Goal: Use online tool/utility: Utilize a website feature to perform a specific function

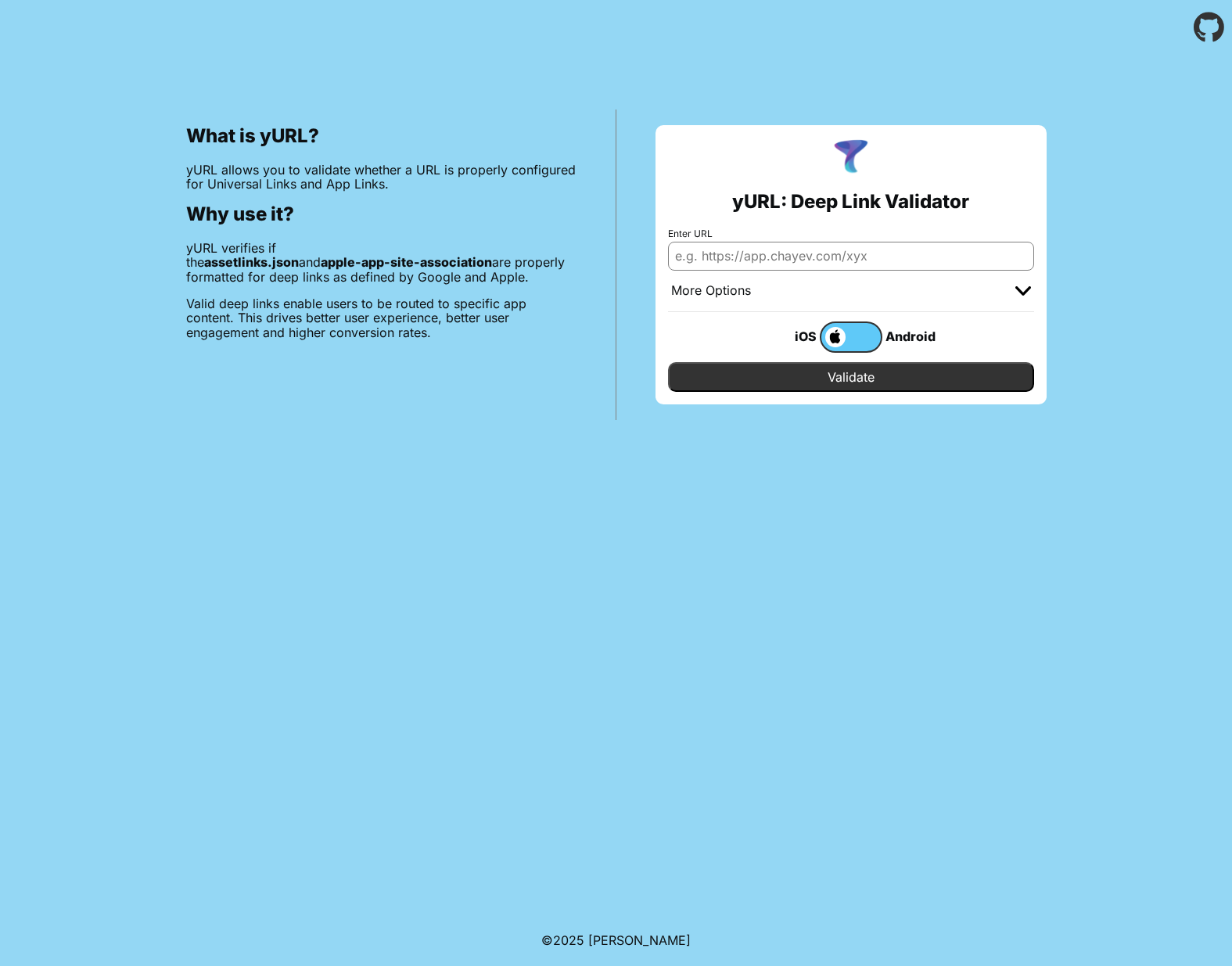
drag, startPoint x: 743, startPoint y: 258, endPoint x: 749, endPoint y: 277, distance: 19.9
click at [743, 258] on input "Enter URL" at bounding box center [851, 256] width 366 height 28
paste input "https://mandanten.vrn.de"
type input "https://mandanten.vrn.de"
click at [744, 390] on input "Validate" at bounding box center [851, 377] width 366 height 30
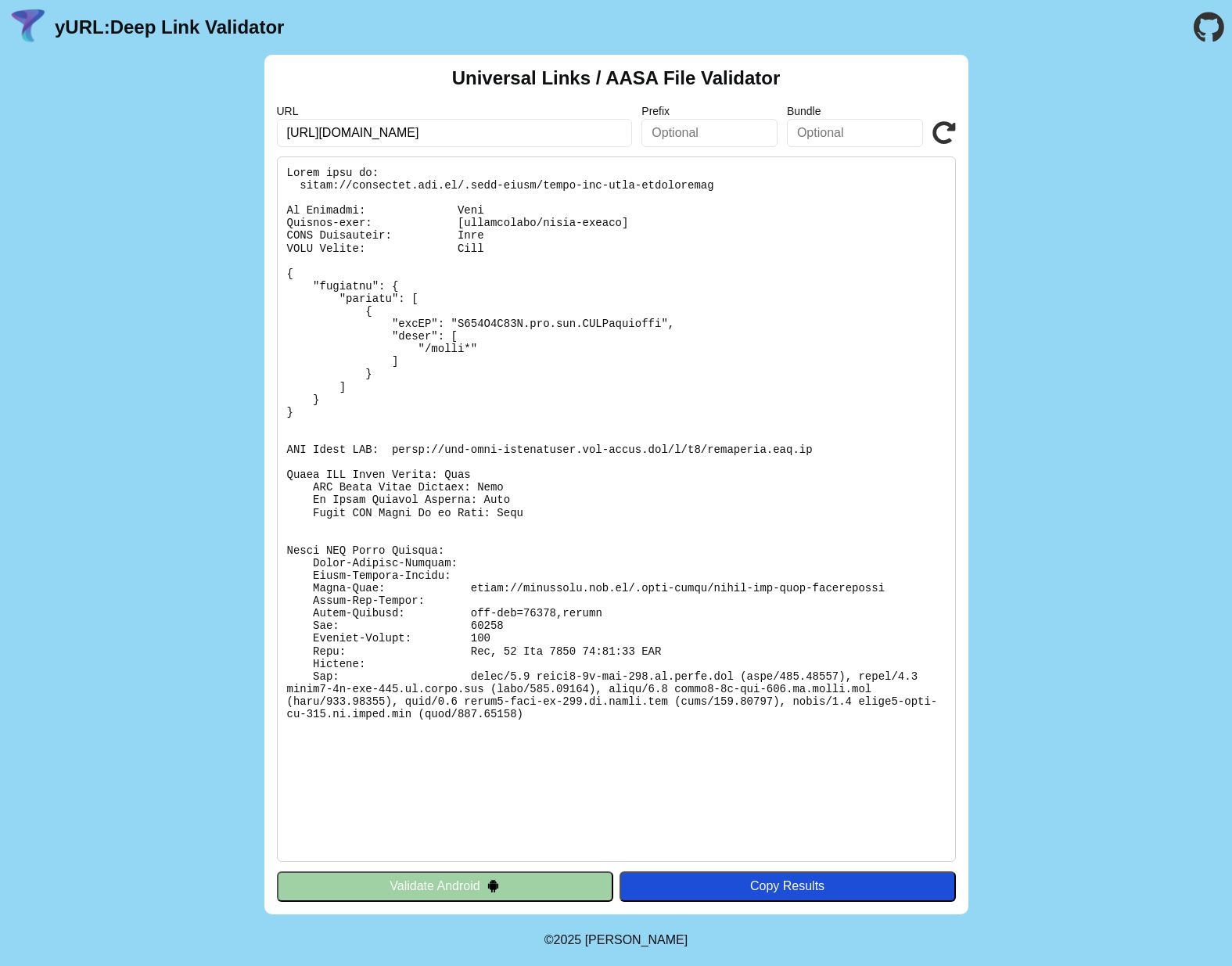
click at [398, 138] on input "https://mandanten.vrn.de" at bounding box center [455, 133] width 356 height 28
paste input "www.bayern-fahrpla"
type input "[URL][DOMAIN_NAME]"
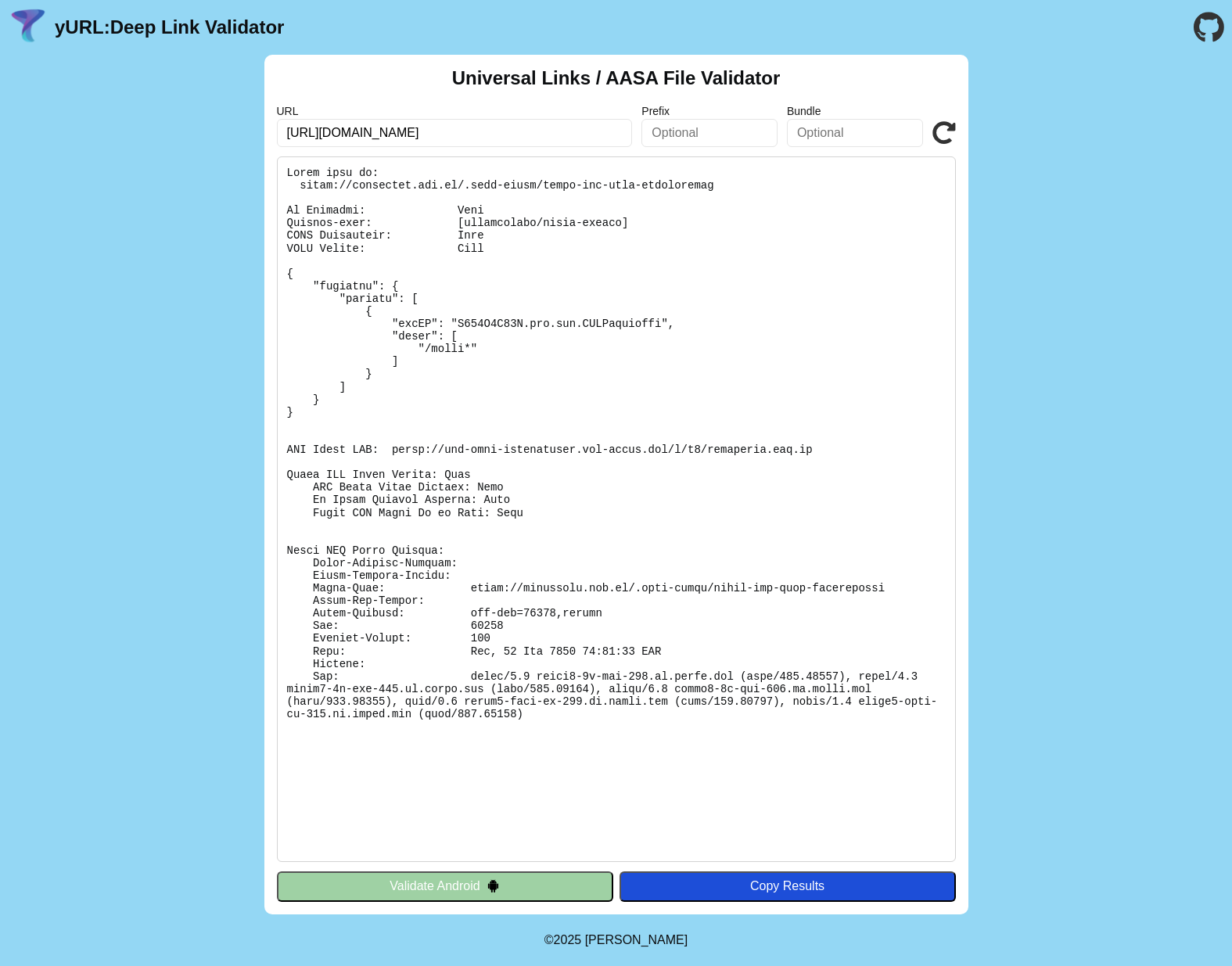
click button "Validate" at bounding box center [0, 0] width 0 height 0
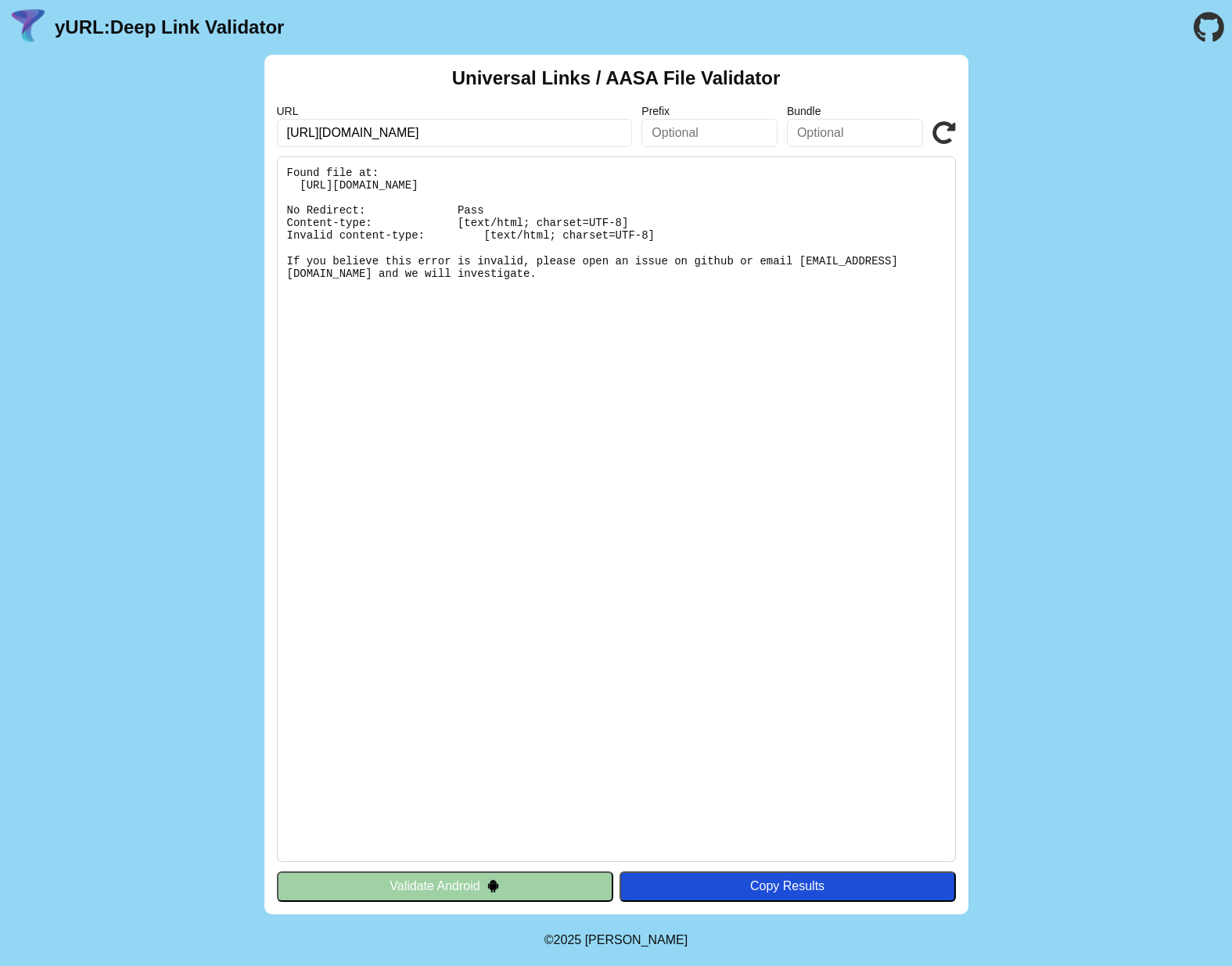
click at [1130, 273] on div "Universal Links / AASA File Validator URL [URL][DOMAIN_NAME] Prefix Bundle Vali…" at bounding box center [616, 484] width 1232 height 860
click at [463, 135] on input "[URL][DOMAIN_NAME]" at bounding box center [455, 133] width 356 height 28
click at [463, 135] on input "https://www.bayern-fahrplan.de" at bounding box center [455, 133] width 356 height 28
paste input "bahnland-bayer"
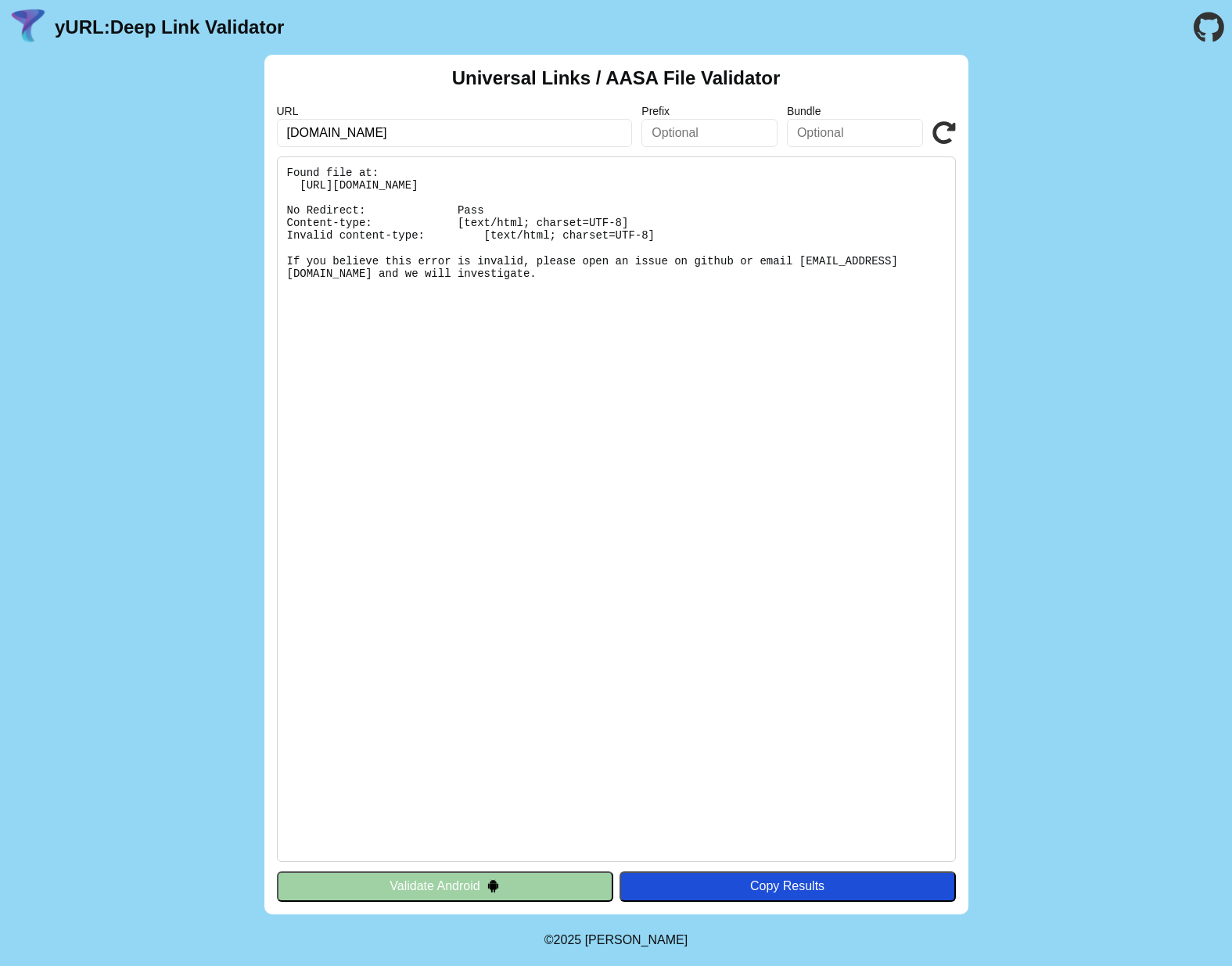
type input "bahnland-bayern.de"
click button "Validate" at bounding box center [0, 0] width 0 height 0
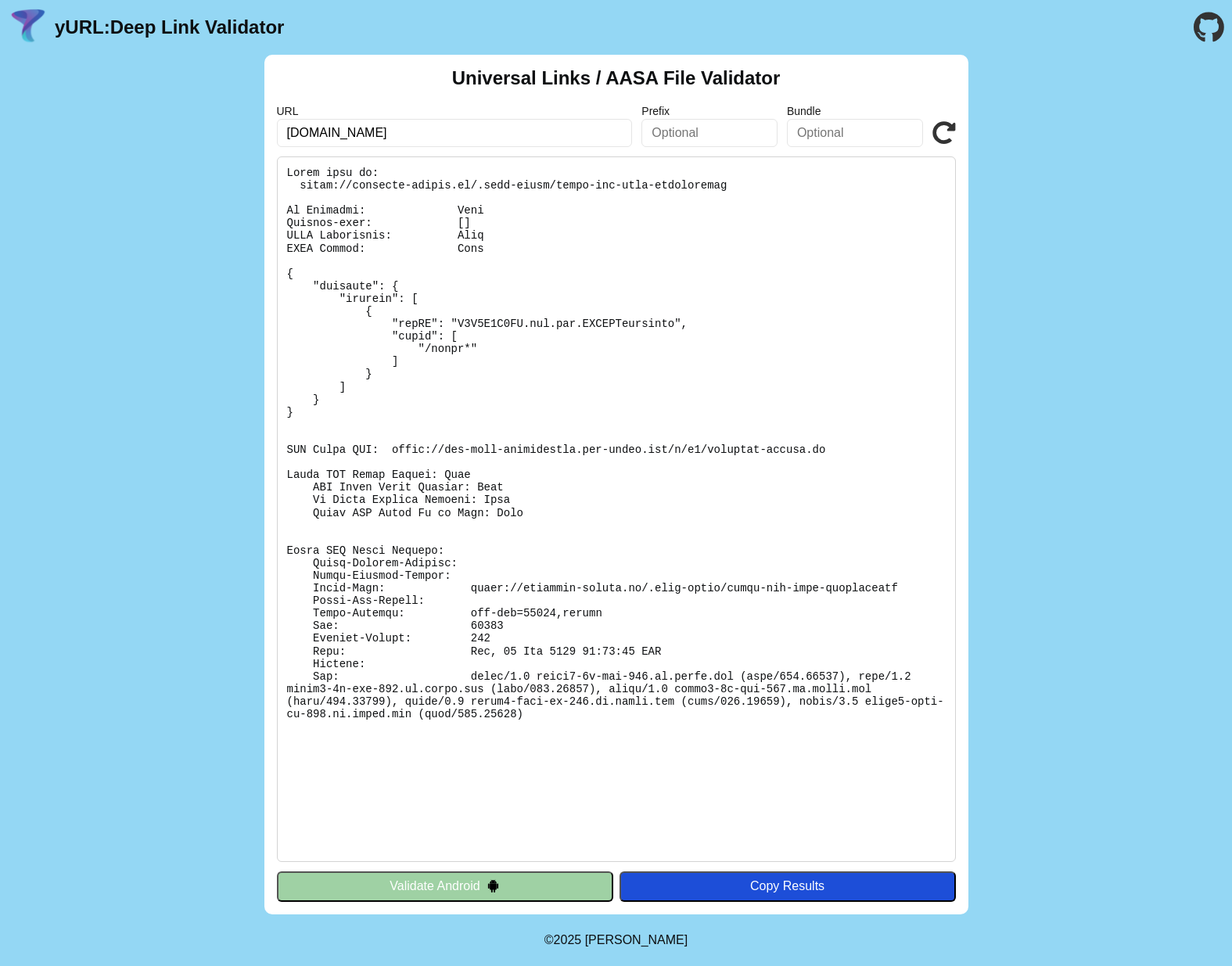
click at [464, 139] on input "[DOMAIN_NAME]" at bounding box center [455, 133] width 356 height 28
click at [464, 139] on input "bahnland-bayern.de" at bounding box center [455, 133] width 356 height 28
paste input "shop-test.vrr-db-ticketshop"
type input "shop-test.vrr-db-ticketshop.de"
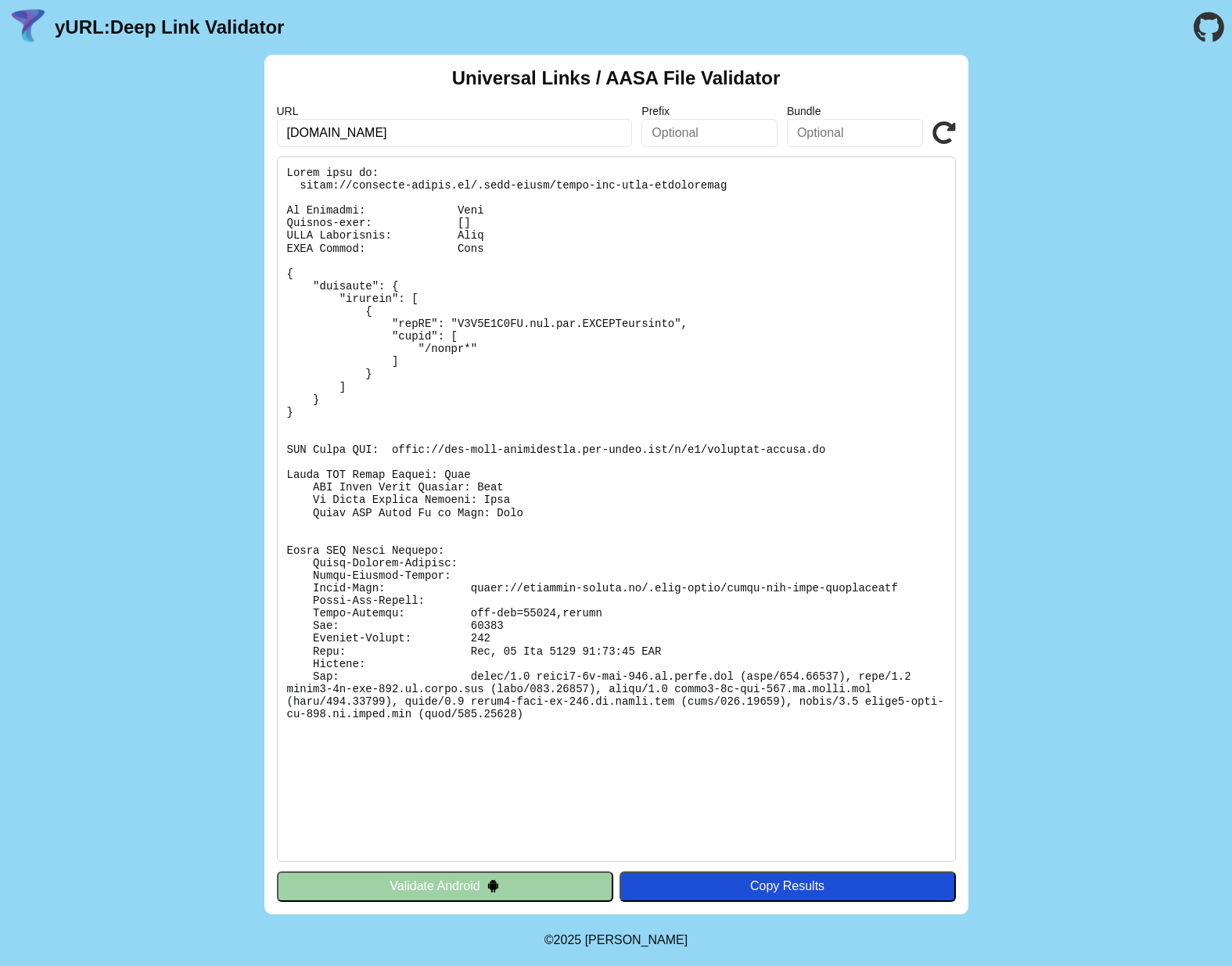
click button "Validate" at bounding box center [0, 0] width 0 height 0
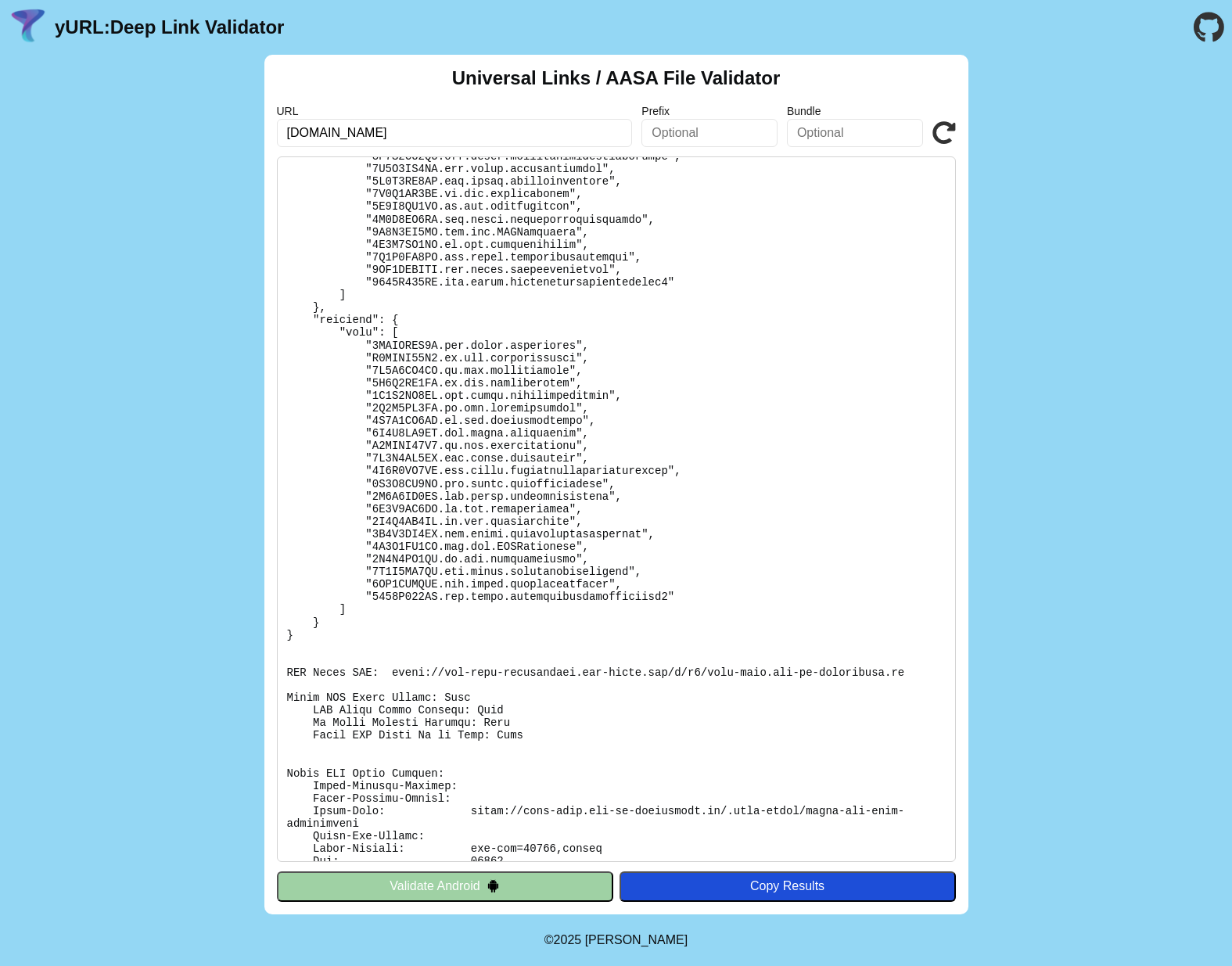
scroll to position [976, 0]
click at [385, 127] on input "shop-test.vrr-db-ticketshop.de" at bounding box center [455, 133] width 356 height 28
paste input "appstaging.vvs"
type input "appstaging.vvs.de"
click button "Validate" at bounding box center [0, 0] width 0 height 0
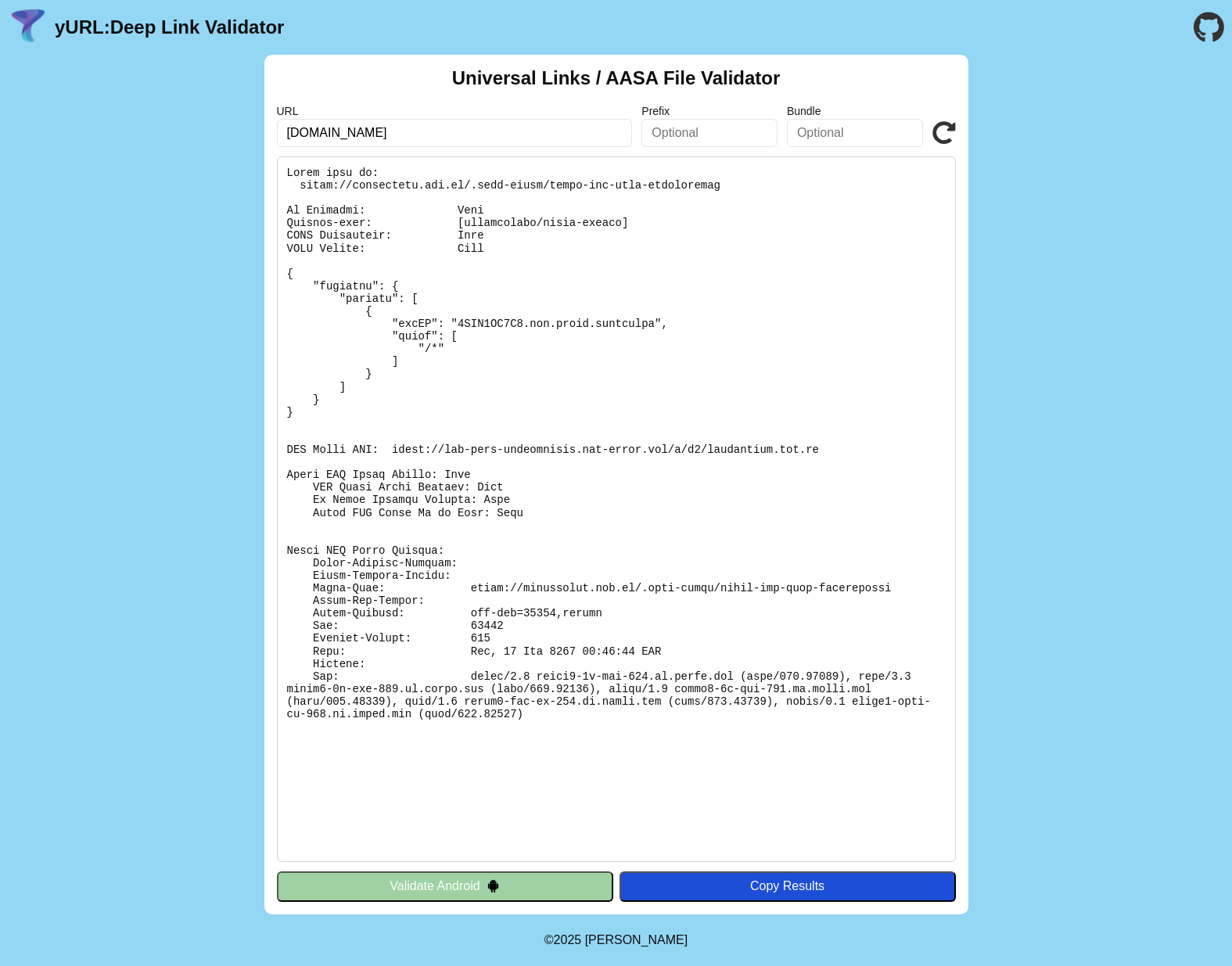
click at [401, 131] on input "appstaging.vvs.de" at bounding box center [455, 133] width 356 height 28
paste input "ticket"
type input "[DOMAIN_NAME]"
click button "Validate" at bounding box center [0, 0] width 0 height 0
click at [400, 187] on pre at bounding box center [616, 509] width 678 height 706
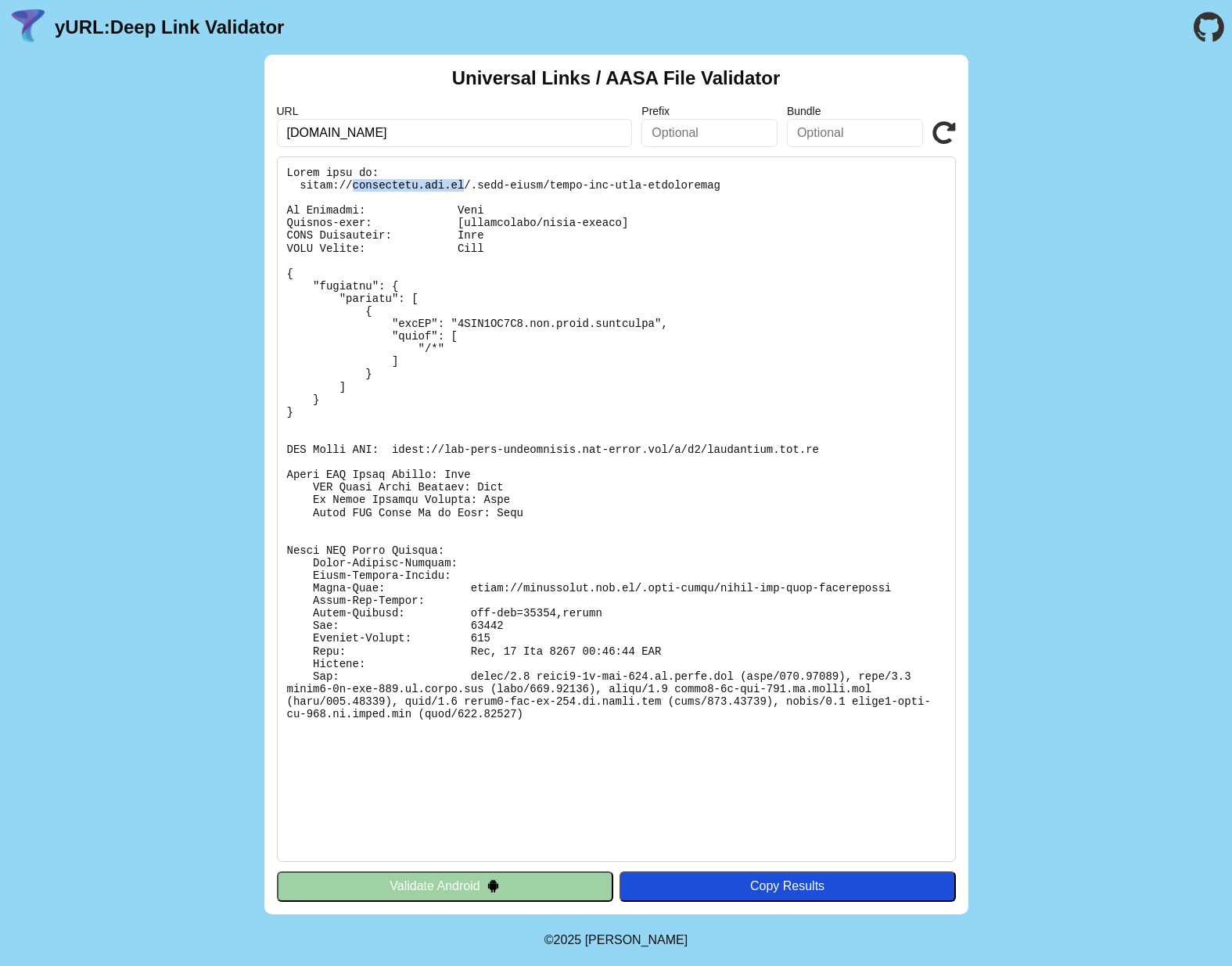
drag, startPoint x: 400, startPoint y: 187, endPoint x: 423, endPoint y: 187, distance: 23.0
click at [423, 187] on pre at bounding box center [616, 509] width 678 height 706
copy pre "appstaging.vvs.de"
